Goal: Transaction & Acquisition: Purchase product/service

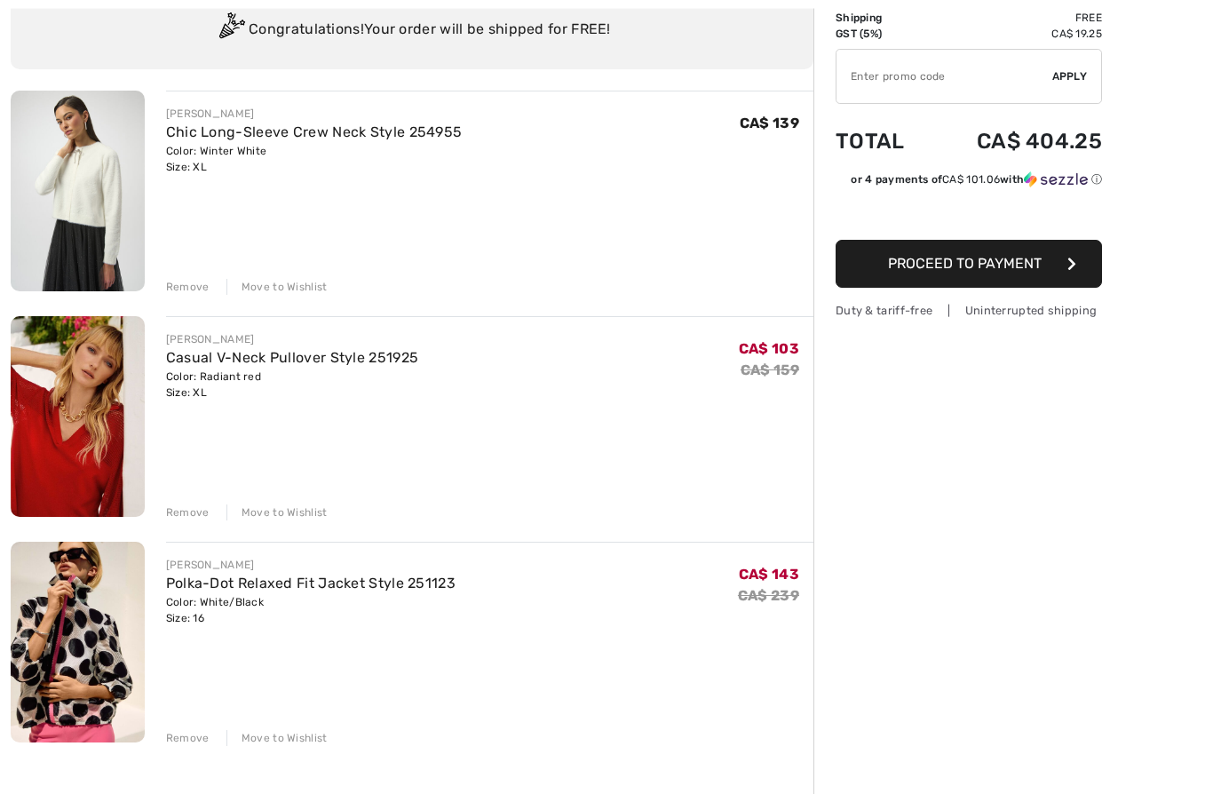
scroll to position [142, 0]
click at [196, 726] on div "Remove Move to Wishlist" at bounding box center [489, 736] width 647 height 20
click at [175, 747] on div "[PERSON_NAME] Chic Long-Sleeve Crew Neck Style 254955 Color: Winter White Size:…" at bounding box center [412, 606] width 802 height 1030
click at [204, 743] on div "Remove" at bounding box center [187, 738] width 43 height 16
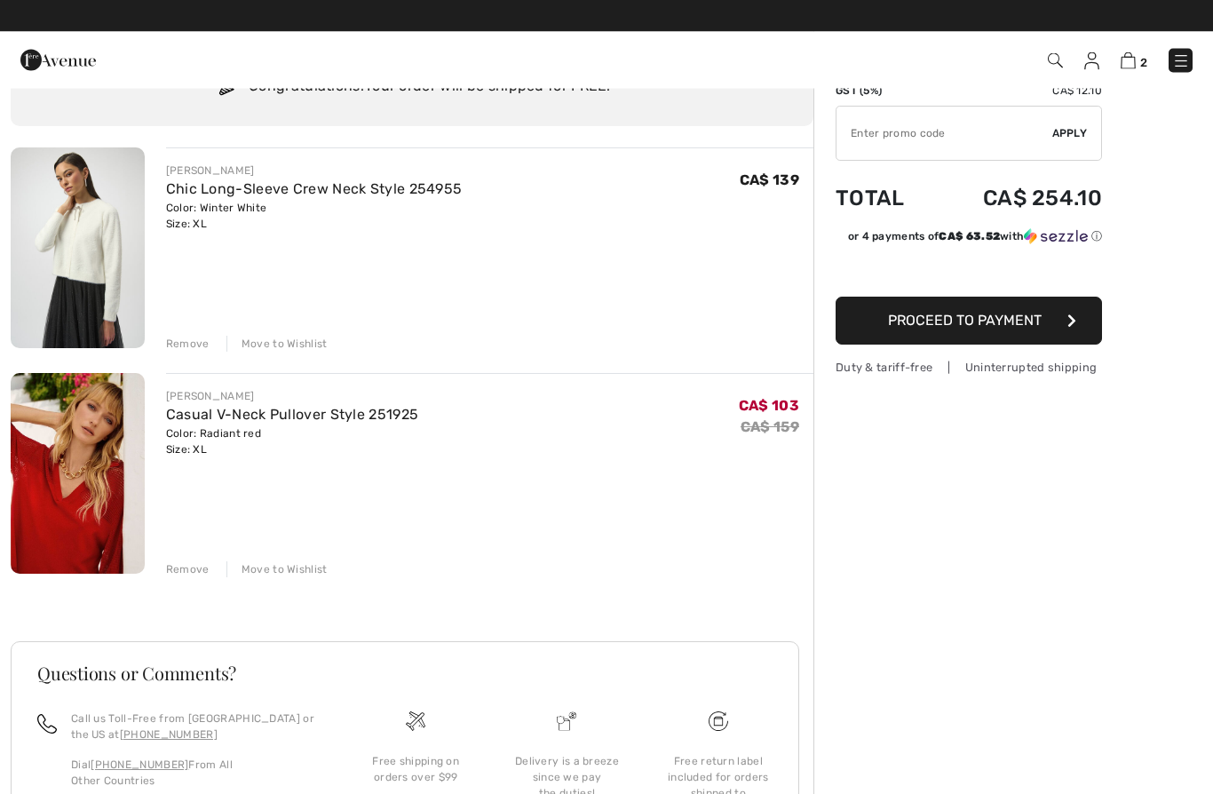
scroll to position [85, 0]
click at [1065, 328] on button "Proceed to Payment" at bounding box center [968, 320] width 266 height 48
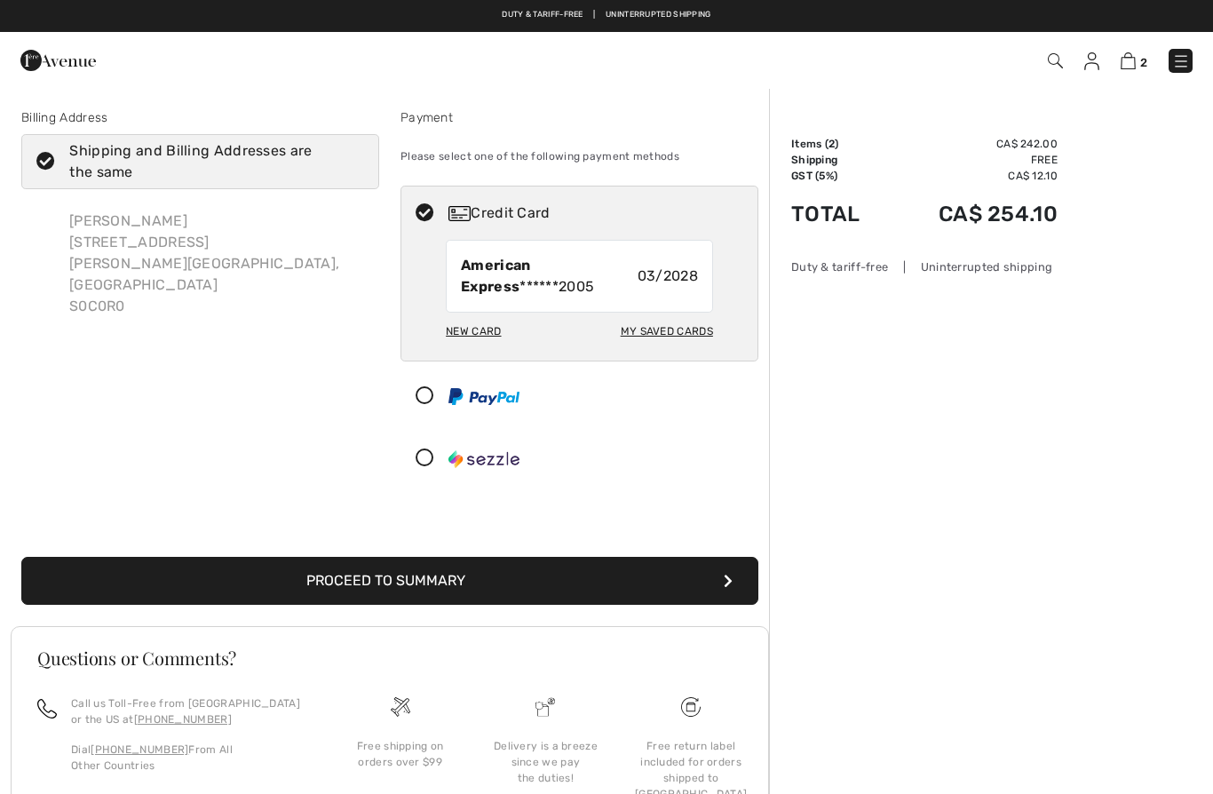
click at [623, 586] on button "Proceed to Summary" at bounding box center [389, 581] width 737 height 48
click at [646, 571] on button "Proceed to Summary" at bounding box center [389, 581] width 737 height 48
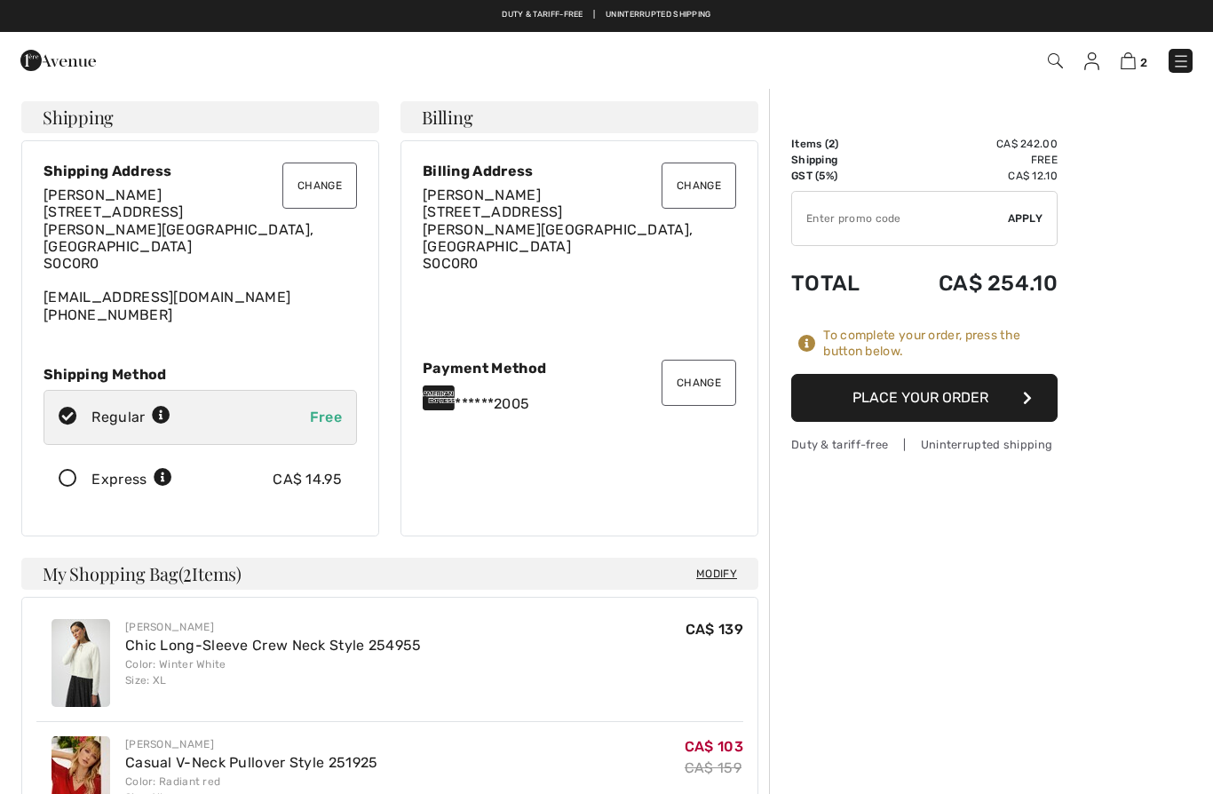
click at [979, 406] on button "Place Your Order" at bounding box center [924, 398] width 266 height 48
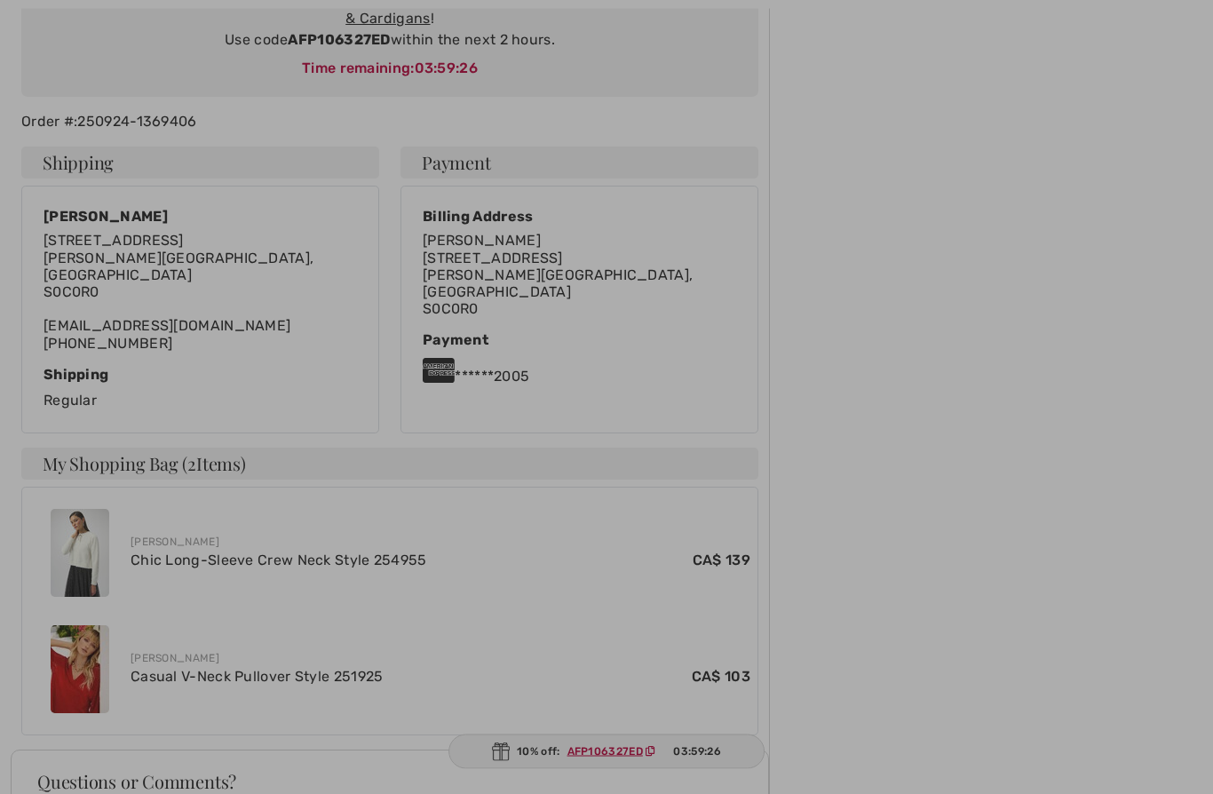
scroll to position [306, 0]
